Goal: Entertainment & Leisure: Consume media (video, audio)

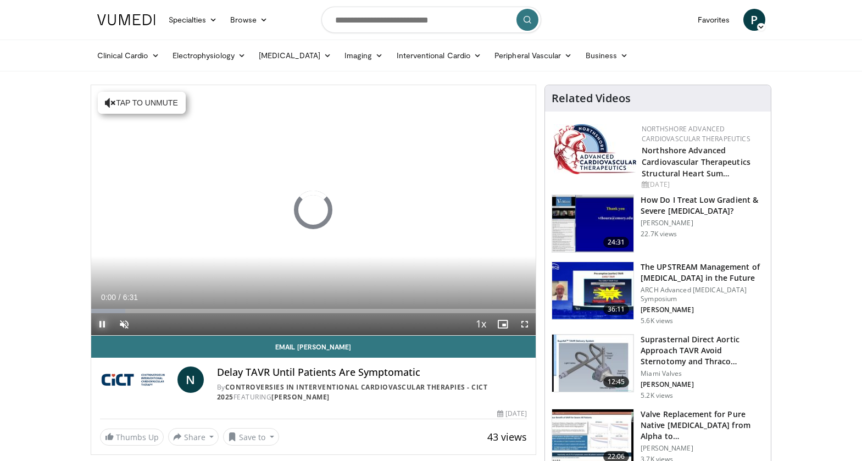
click at [101, 326] on span "Video Player" at bounding box center [102, 324] width 22 height 22
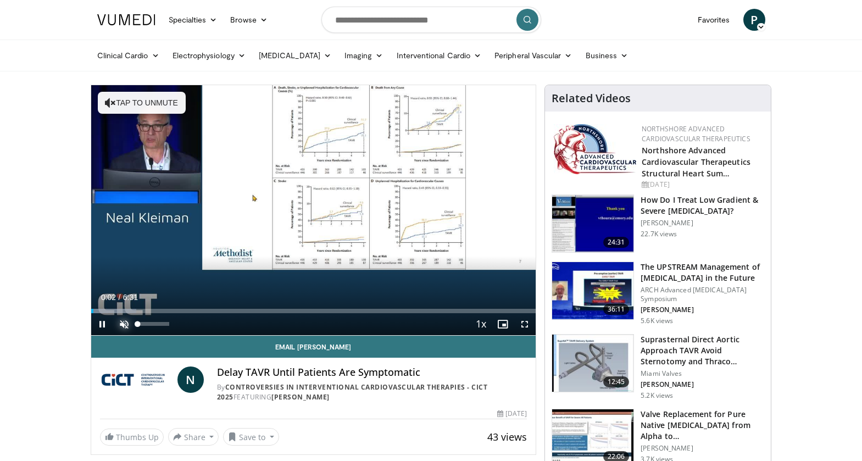
click at [123, 322] on span "Video Player" at bounding box center [124, 324] width 22 height 22
click at [103, 326] on span "Video Player" at bounding box center [102, 324] width 22 height 22
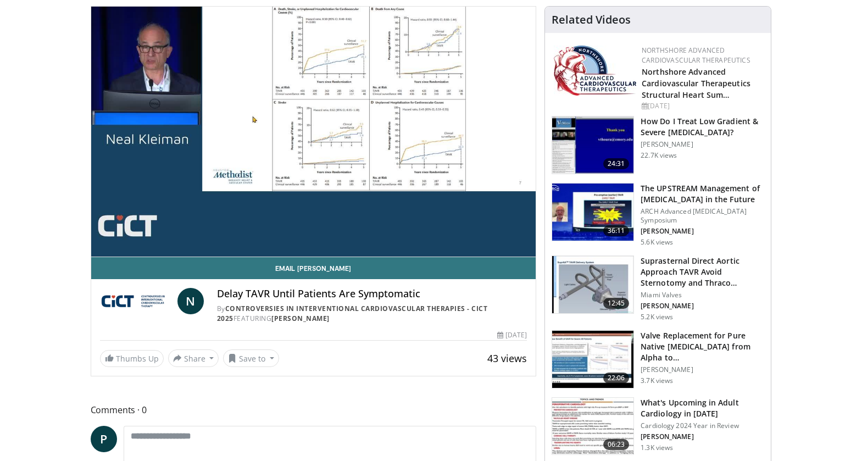
scroll to position [64, 0]
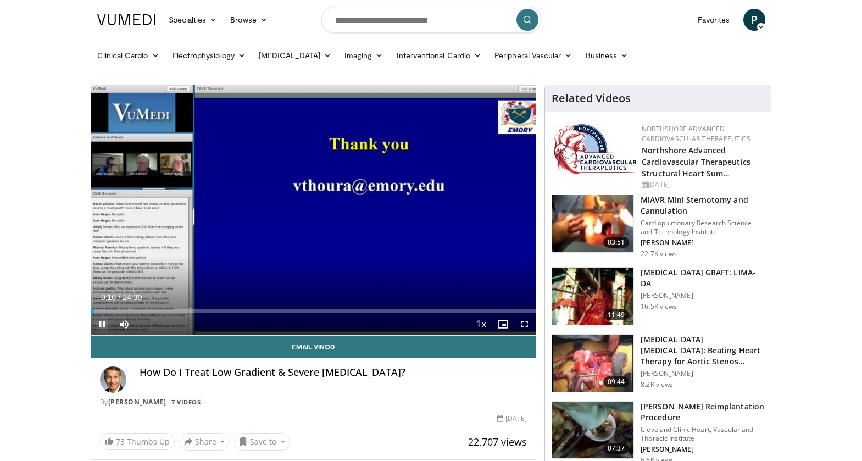
click at [99, 323] on span "Video Player" at bounding box center [102, 324] width 22 height 22
